Goal: Task Accomplishment & Management: Use online tool/utility

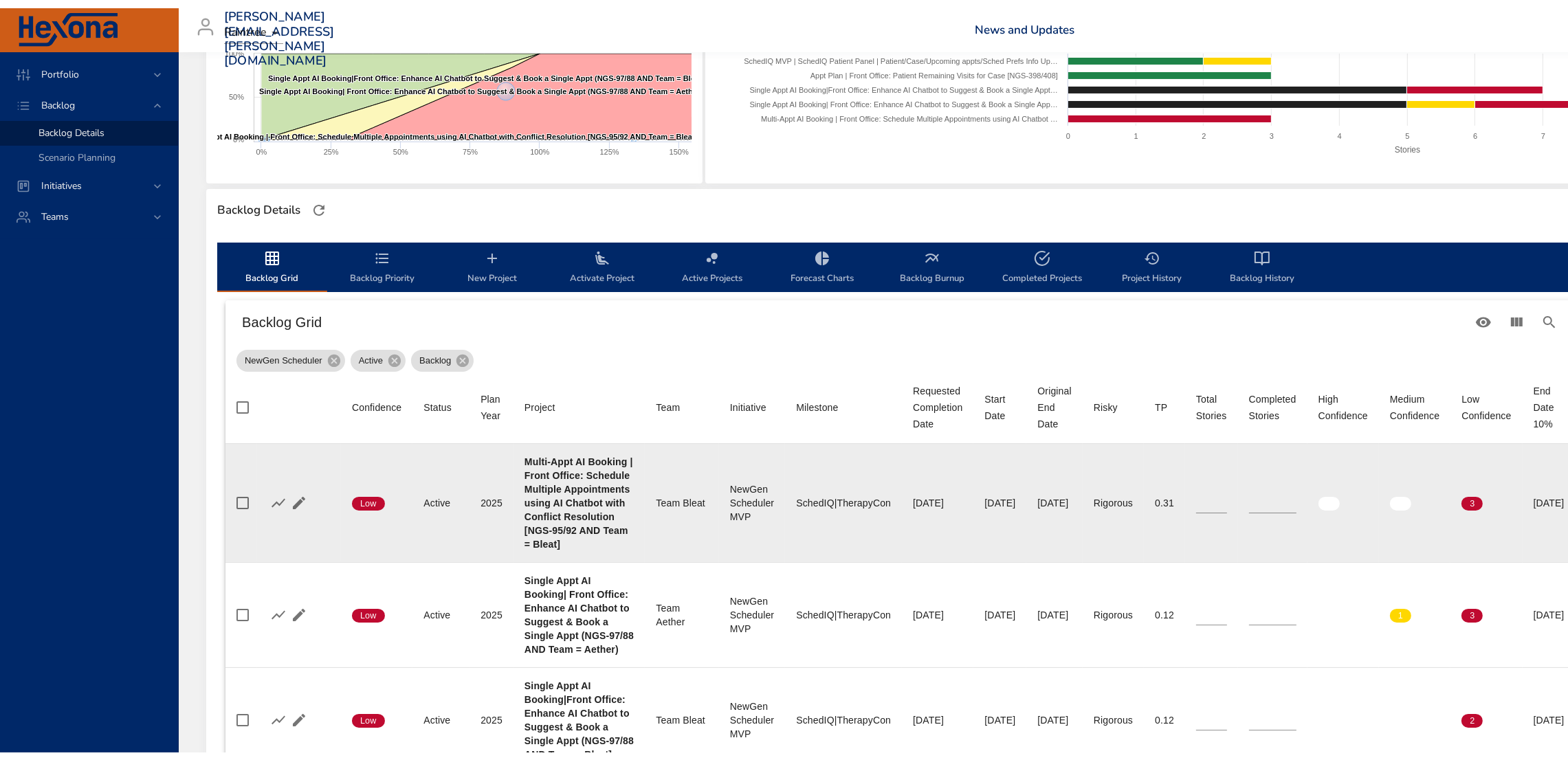
scroll to position [240, 0]
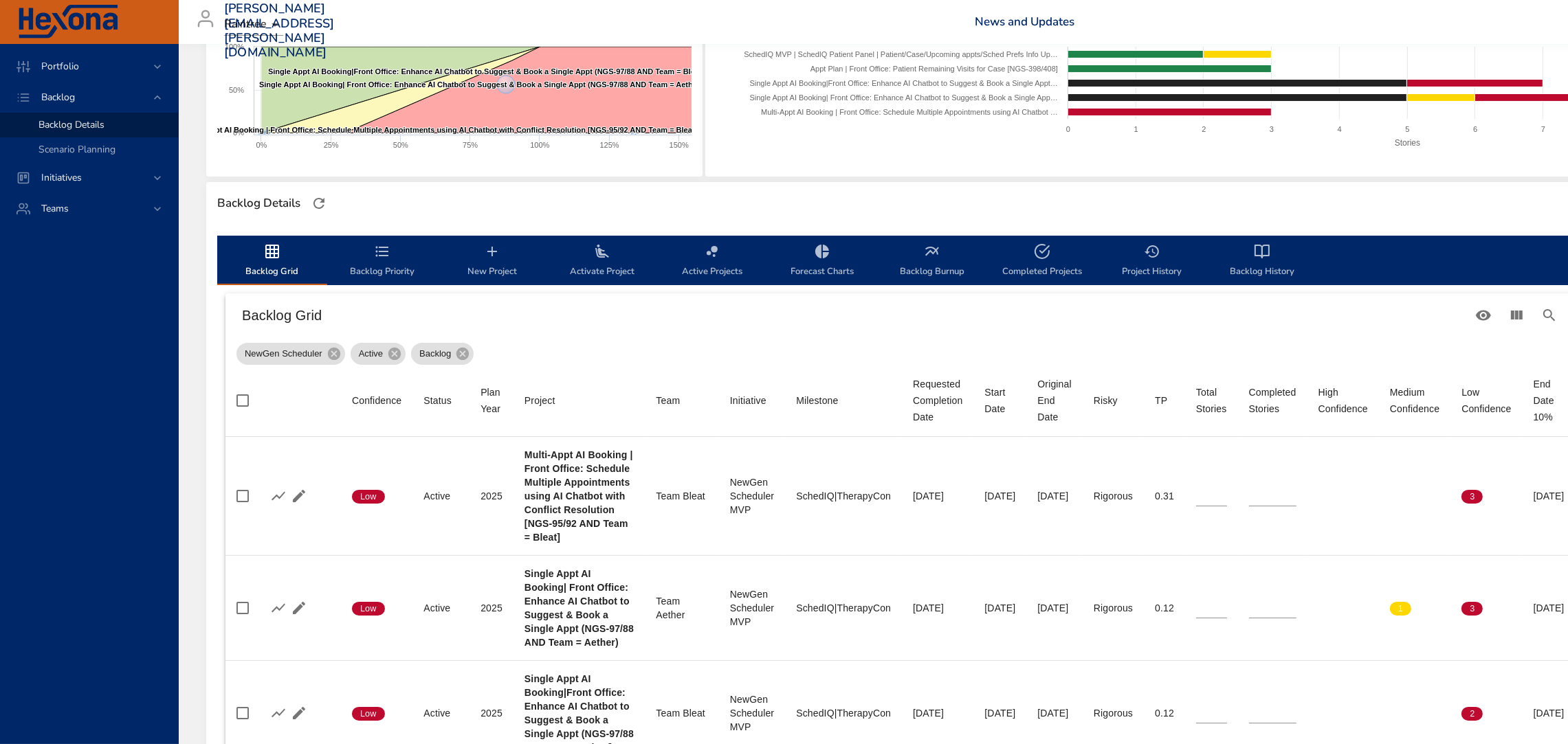
click at [380, 253] on icon "backlog-tab" at bounding box center [382, 251] width 17 height 17
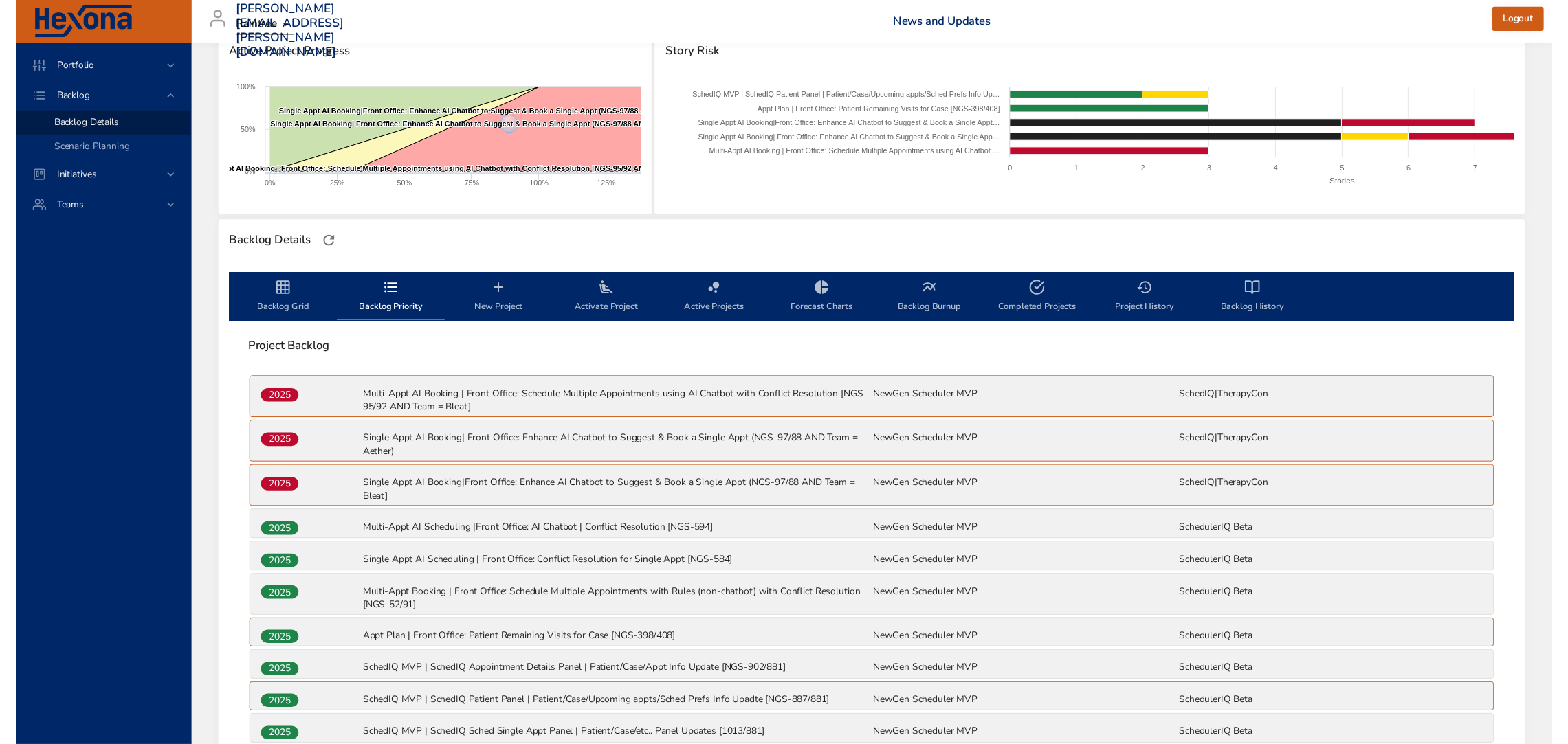
scroll to position [192, 0]
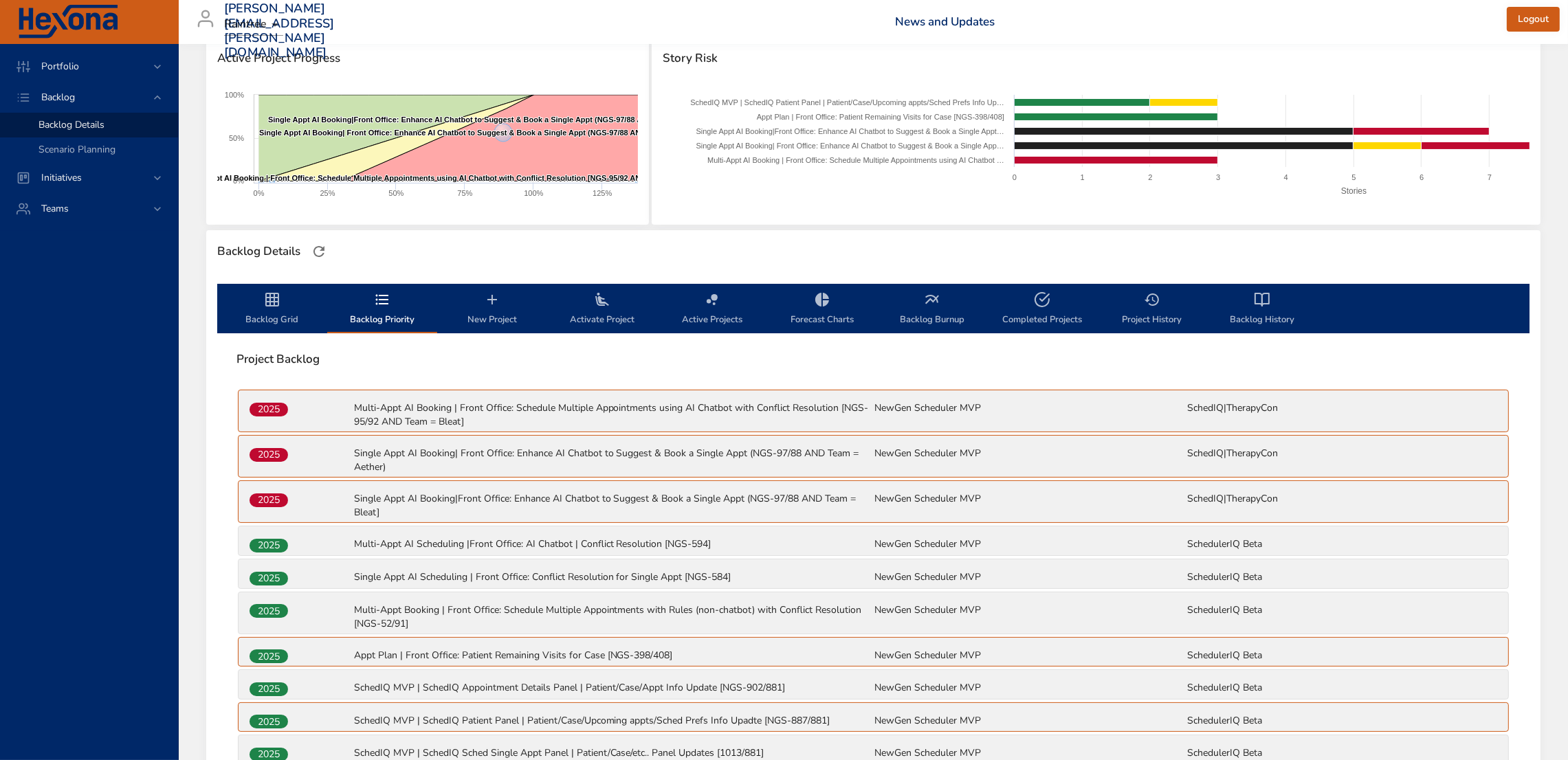
click at [270, 299] on icon "backlog-tab" at bounding box center [272, 299] width 14 height 14
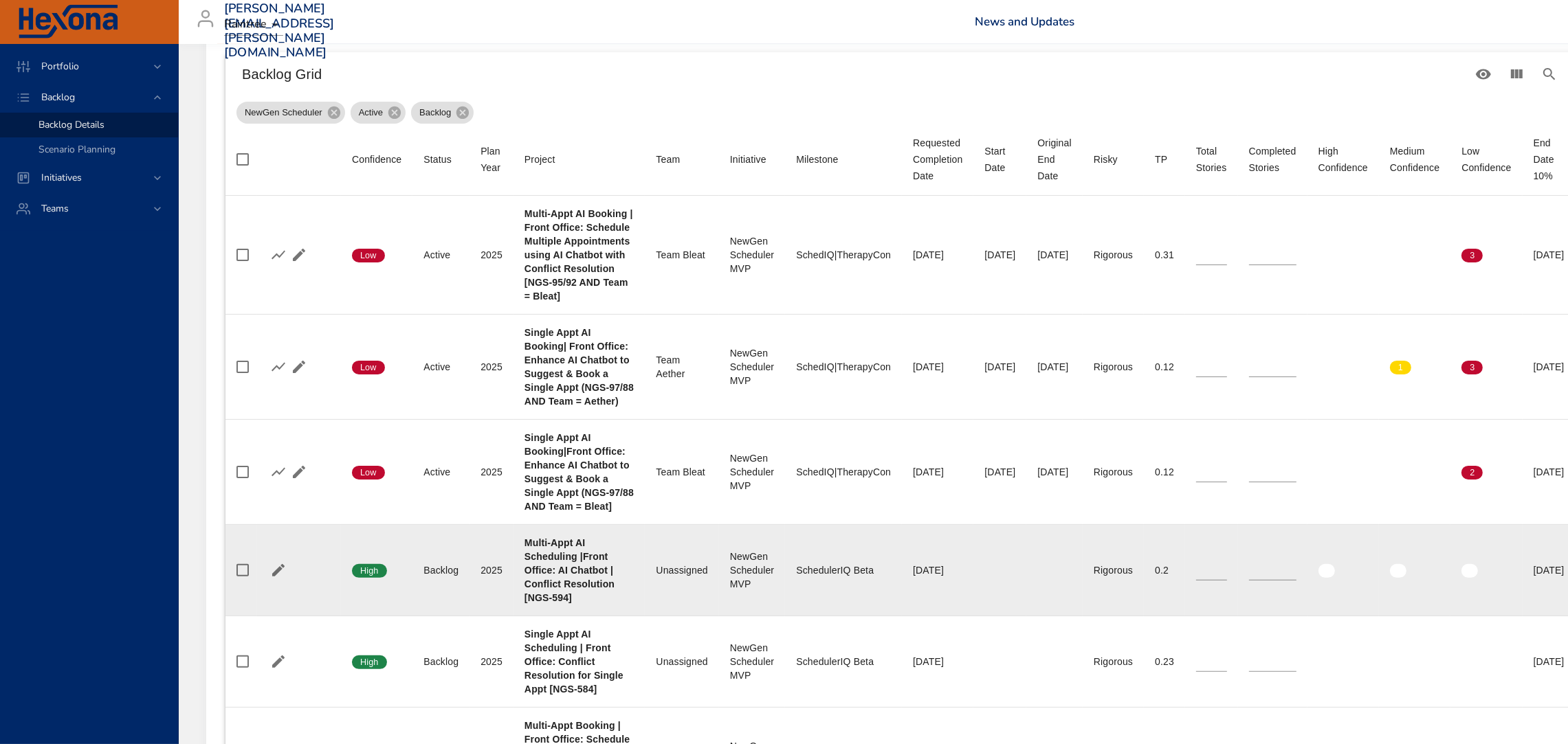
scroll to position [476, 0]
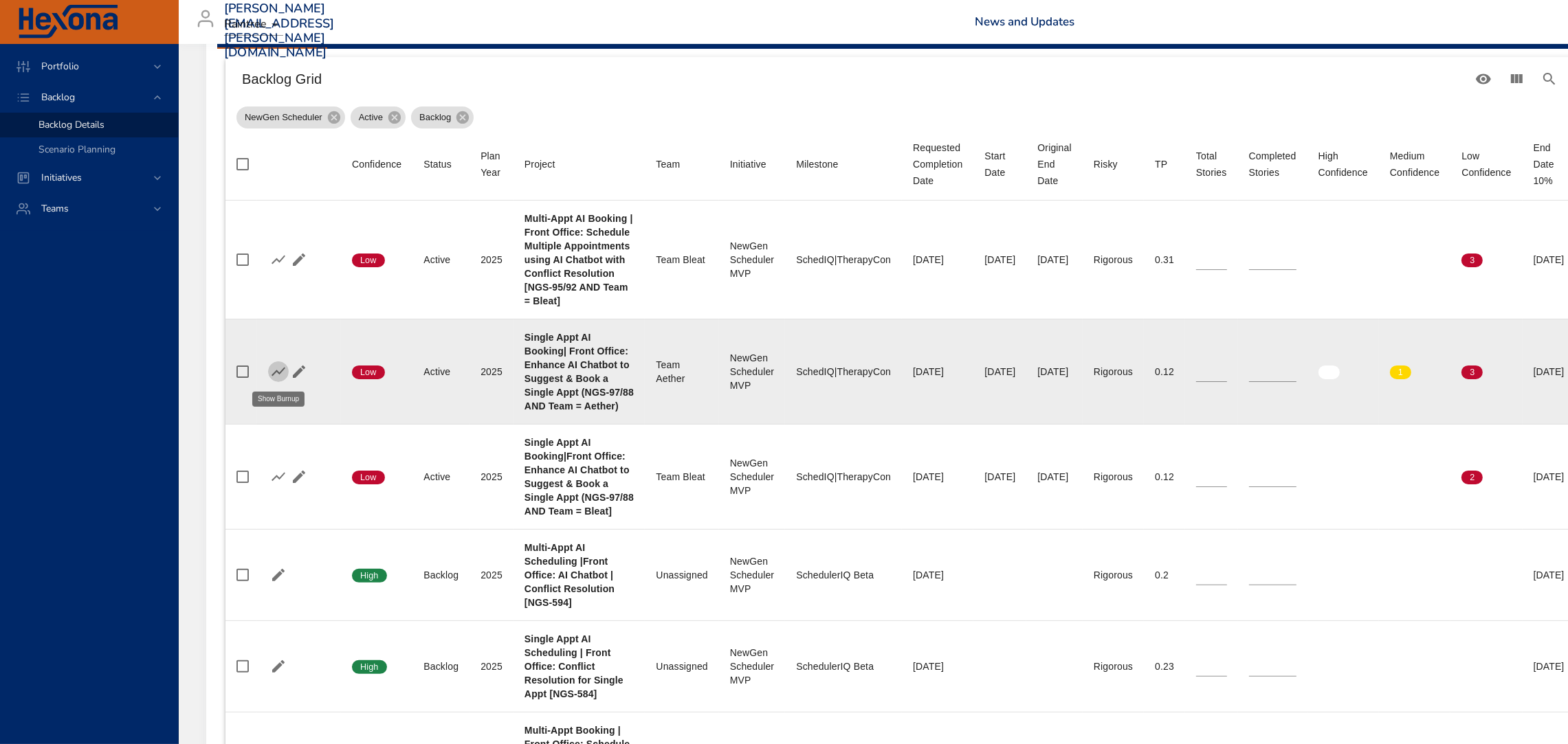
click at [269, 371] on button "button" at bounding box center [278, 372] width 21 height 21
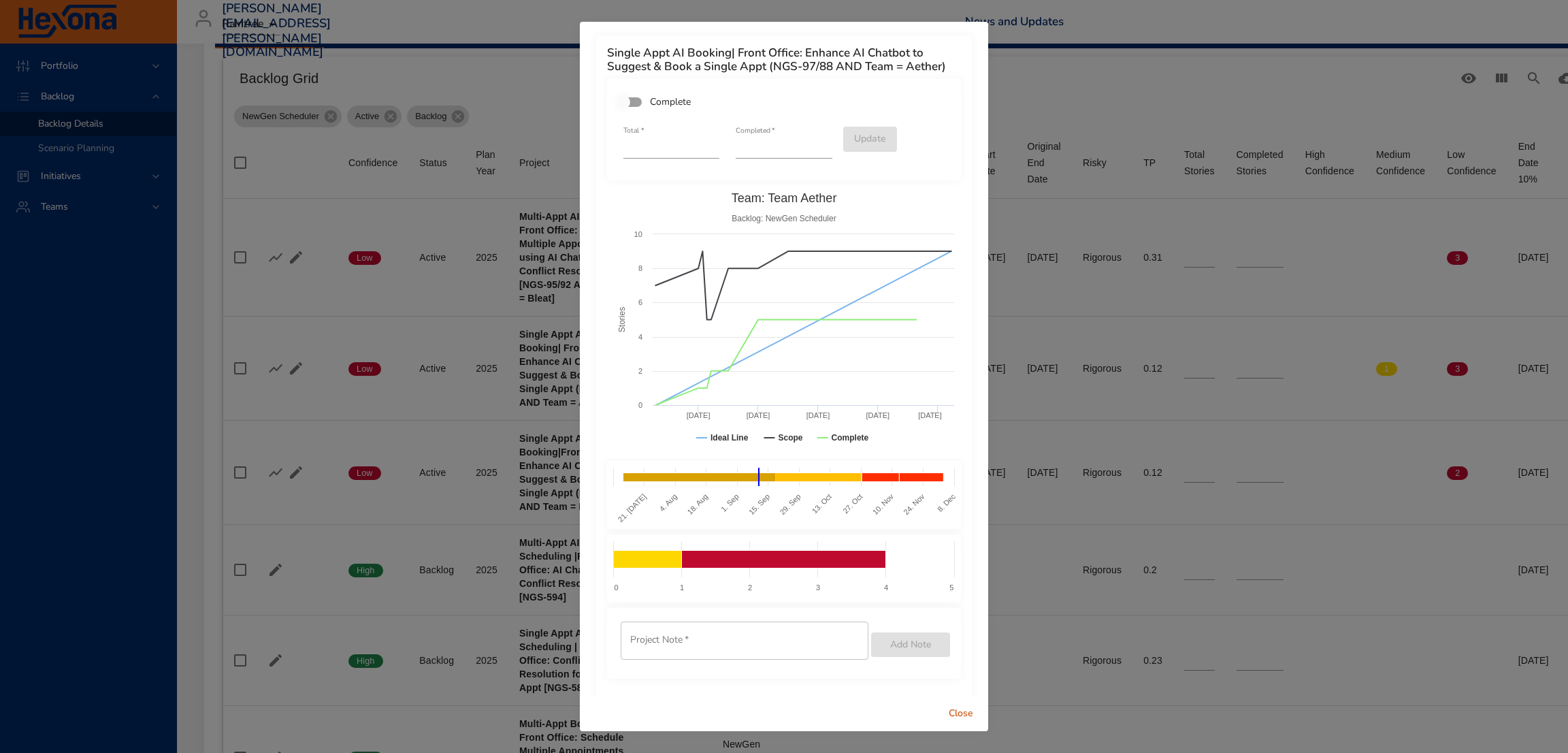
click at [817, 154] on input "*" at bounding box center [784, 148] width 96 height 22
type input "*"
click at [817, 154] on input "*" at bounding box center [784, 148] width 96 height 22
click at [859, 148] on span "Update" at bounding box center [870, 139] width 32 height 17
type input "*"
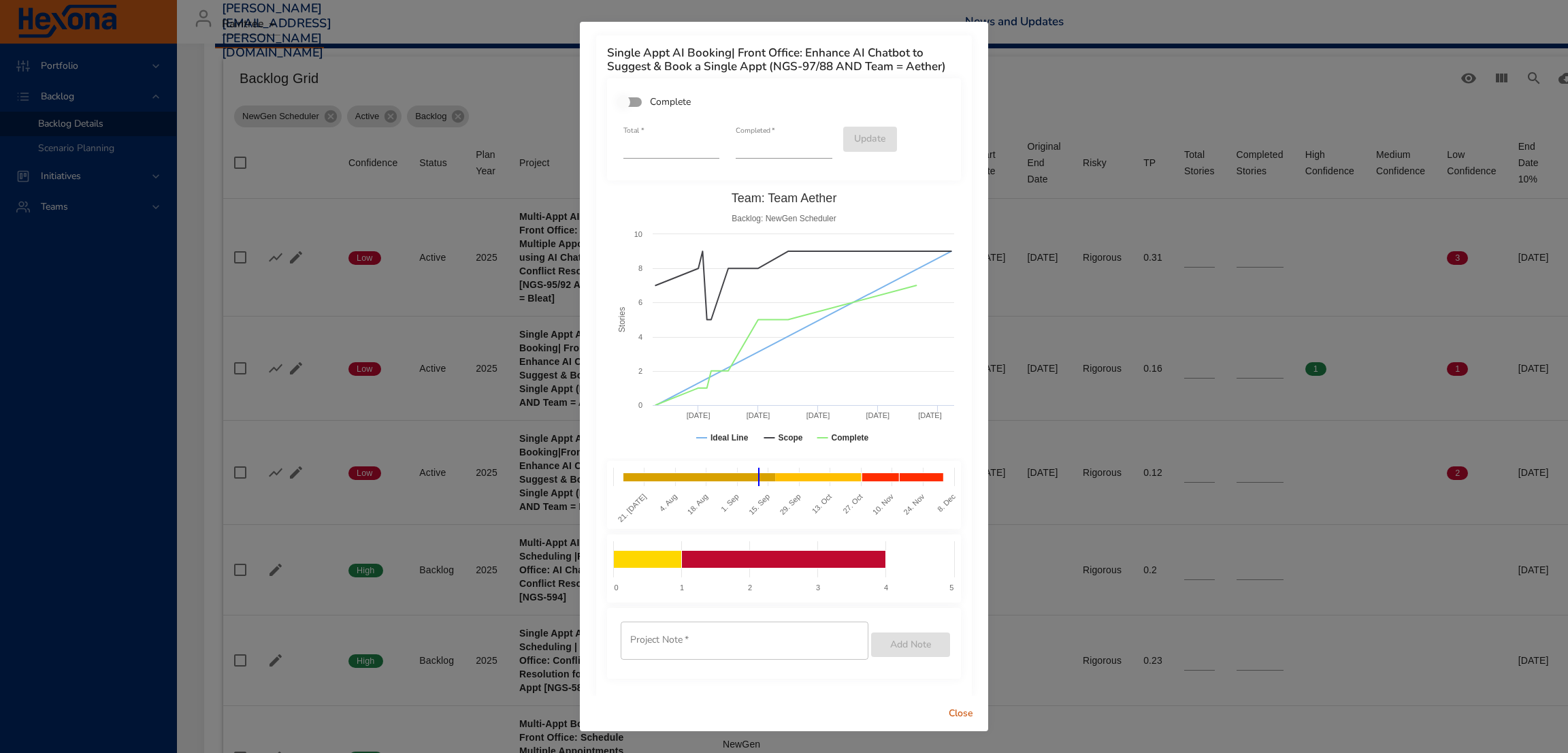
click at [965, 711] on span "Close" at bounding box center [961, 713] width 32 height 17
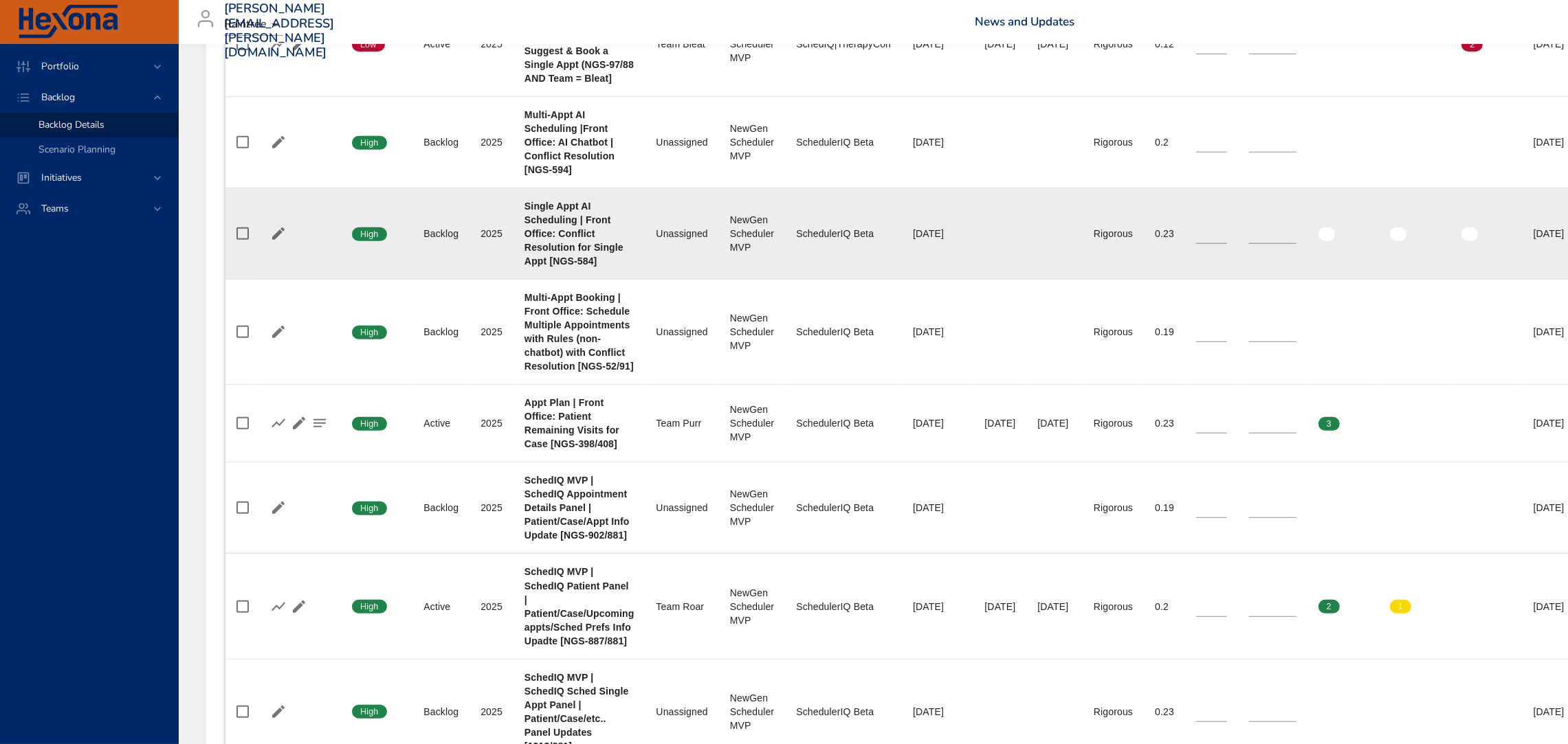
scroll to position [911, 0]
click at [908, 591] on td "Requested Completion Date [DATE]" at bounding box center [937, 605] width 71 height 105
